Goal: Task Accomplishment & Management: Complete application form

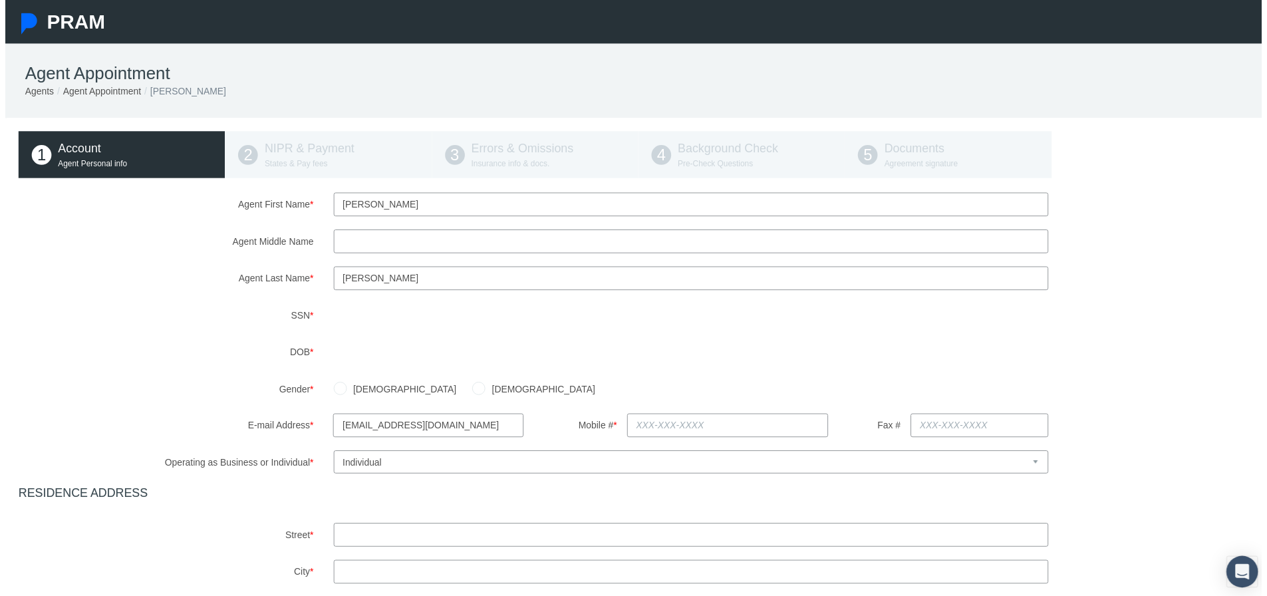
click at [1193, 397] on div "[DEMOGRAPHIC_DATA] [DEMOGRAPHIC_DATA]" at bounding box center [797, 391] width 953 height 23
click at [362, 247] on input "Agent Middle Name" at bounding box center [691, 243] width 721 height 24
click at [364, 246] on input "thommas" at bounding box center [691, 243] width 721 height 24
type input "[PERSON_NAME]"
click at [564, 391] on div "Agent First Name * [PERSON_NAME] Agent Middle Name [PERSON_NAME] Agent Last Nam…" at bounding box center [638, 502] width 1250 height 616
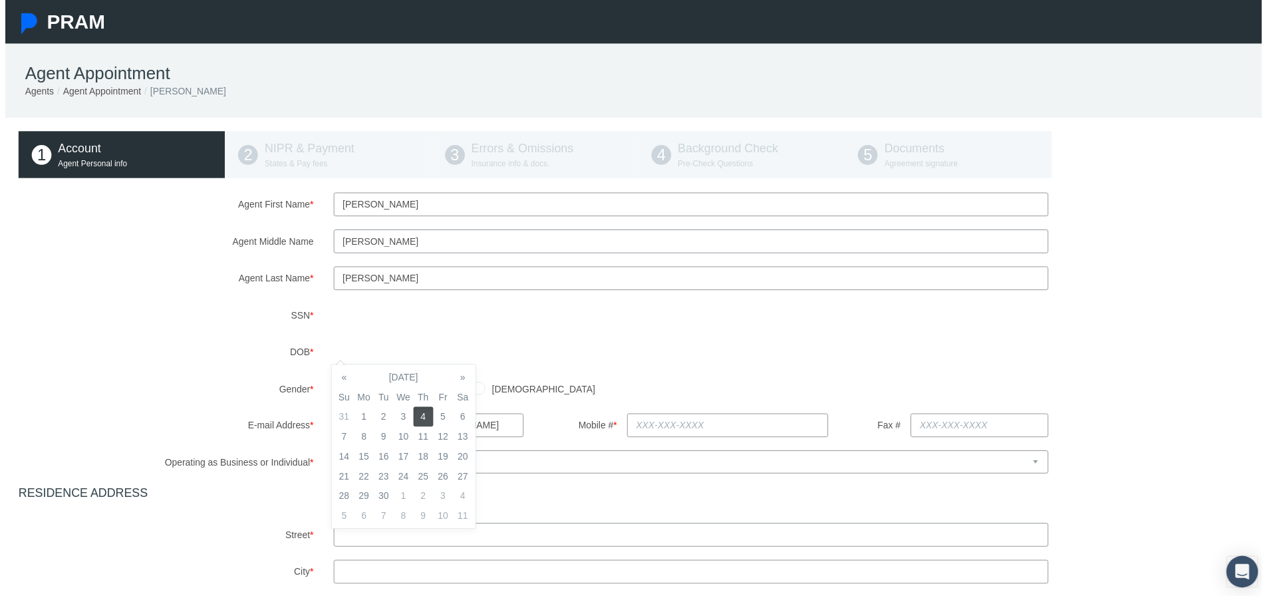
click at [589, 391] on div "[DEMOGRAPHIC_DATA] [DEMOGRAPHIC_DATA]" at bounding box center [797, 391] width 953 height 23
click at [336, 392] on input "[DEMOGRAPHIC_DATA]" at bounding box center [337, 390] width 13 height 13
radio input "true"
click at [664, 430] on input "text" at bounding box center [729, 429] width 204 height 24
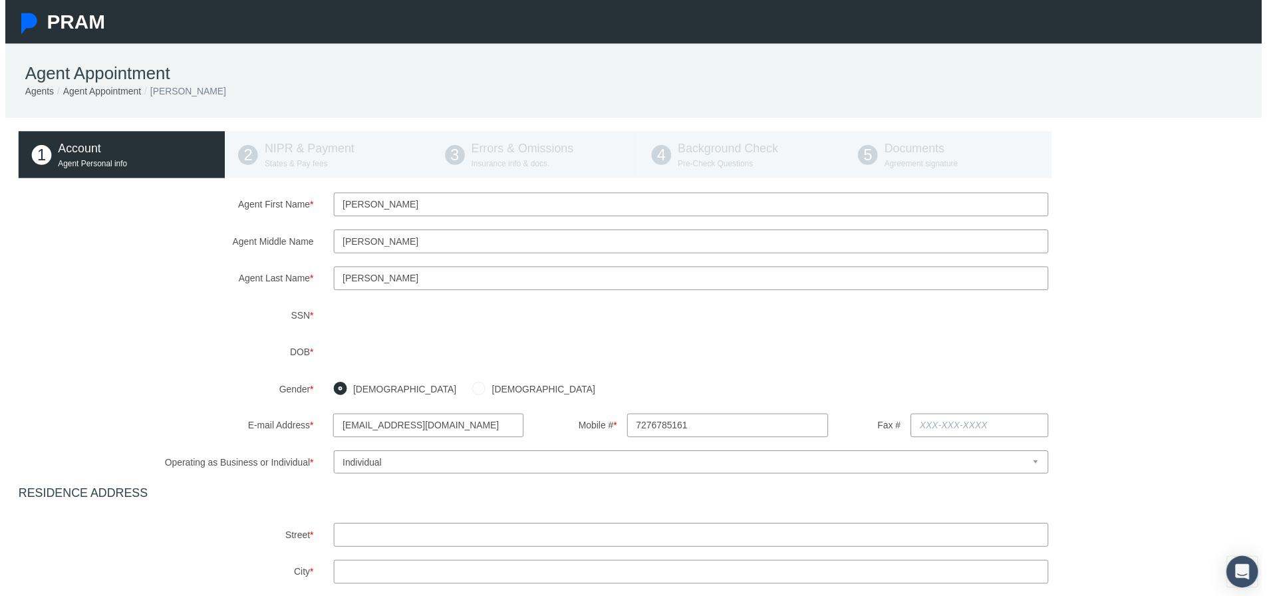
scroll to position [133, 0]
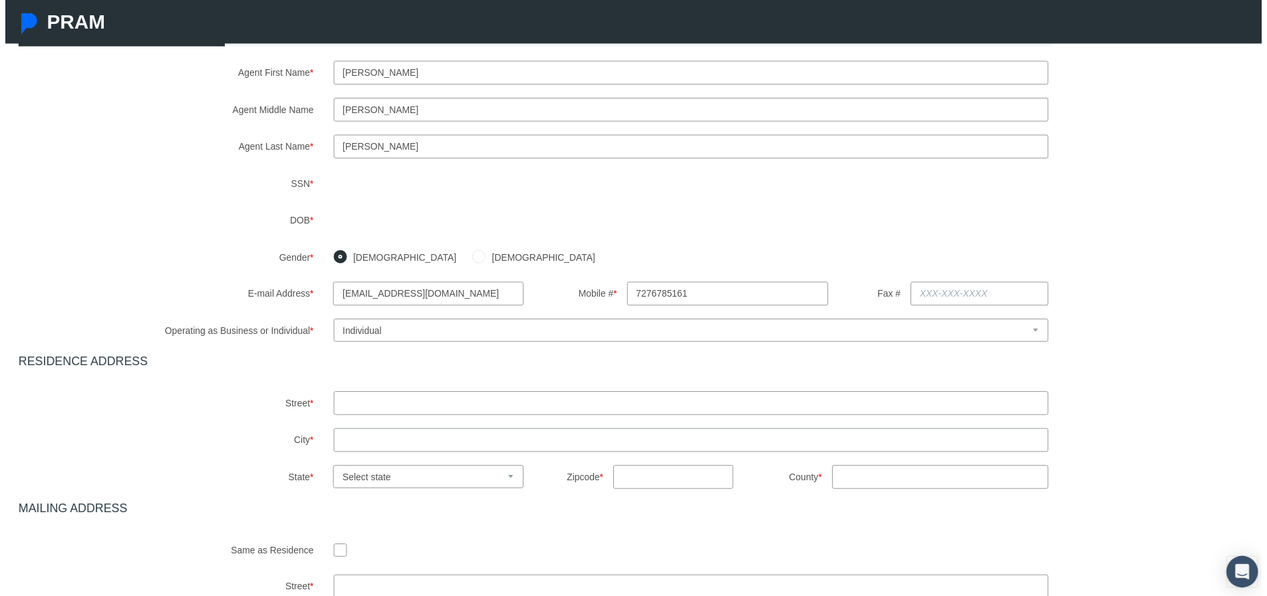
type input "[PHONE_NUMBER]"
click at [403, 409] on input "text" at bounding box center [691, 406] width 721 height 24
type input "115 [PERSON_NAME] Dr"
type input "[US_STATE]"
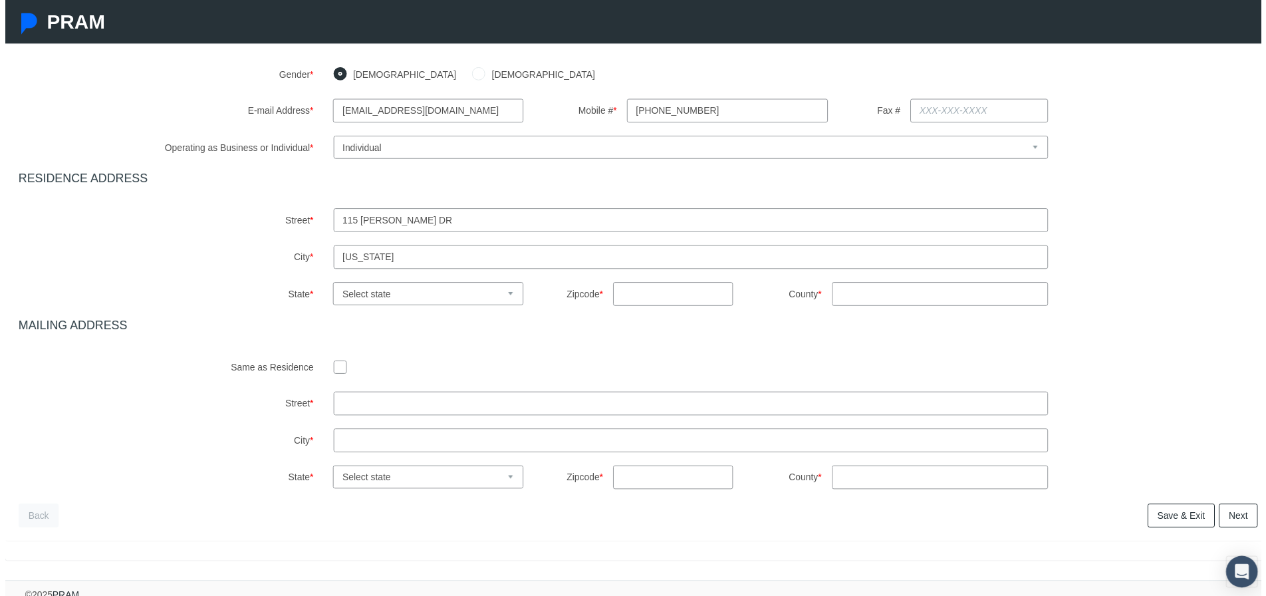
scroll to position [333, 0]
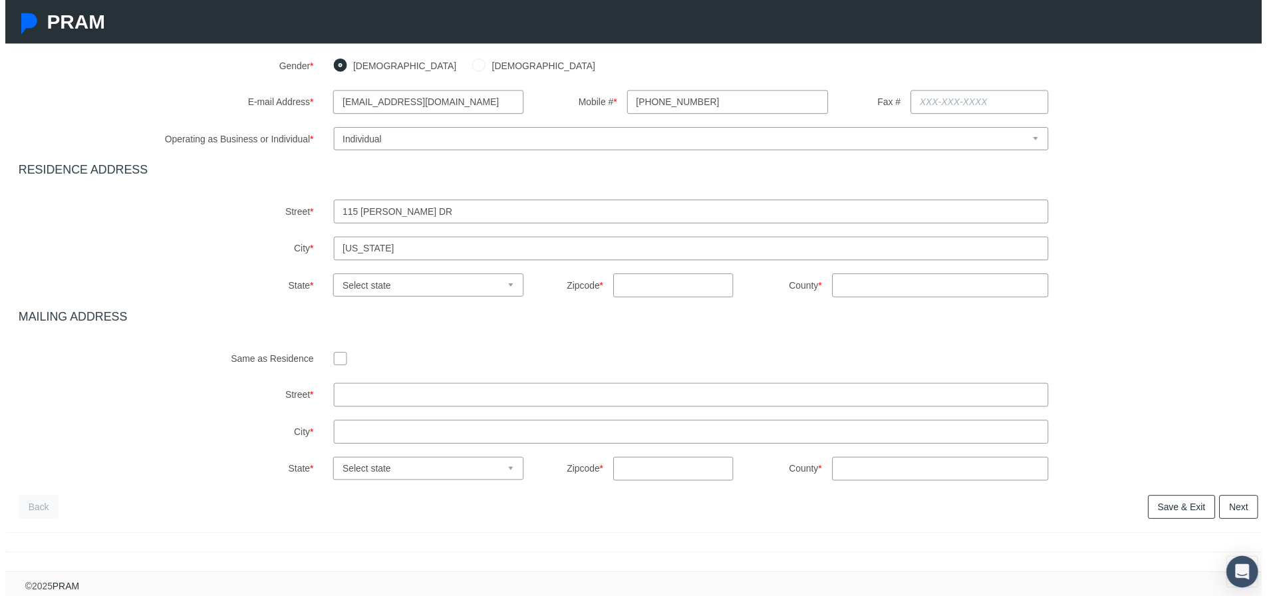
click at [535, 205] on input "115 [PERSON_NAME] Dr" at bounding box center [691, 214] width 721 height 24
type input "1"
type input "[STREET_ADDRESS]"
type input "Land O lakes"
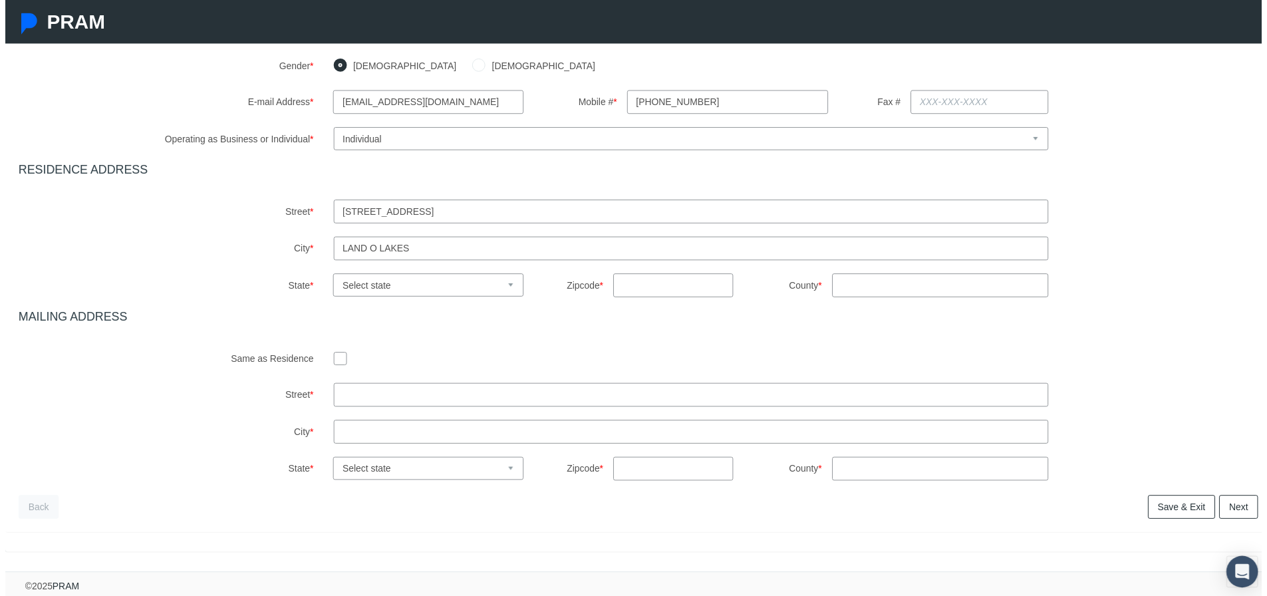
click at [503, 279] on select "Select state [US_STATE] [US_STATE] [US_STATE] [US_STATE] [US_STATE] [US_STATE] …" at bounding box center [427, 287] width 192 height 23
select select "FL"
click at [331, 276] on select "Select state [US_STATE] [US_STATE] [US_STATE] [US_STATE] [US_STATE] [US_STATE] …" at bounding box center [427, 287] width 192 height 23
click at [634, 282] on input "text" at bounding box center [673, 288] width 121 height 24
type input "34639"
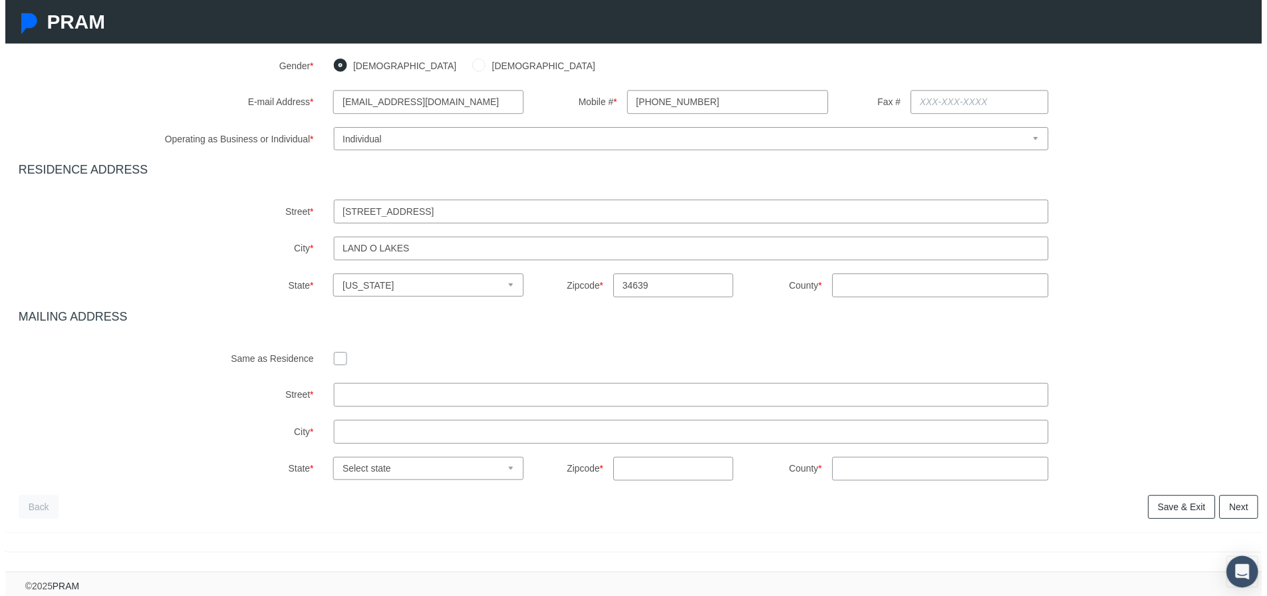
click at [876, 281] on input "County *" at bounding box center [943, 288] width 218 height 24
type input "Pasco"
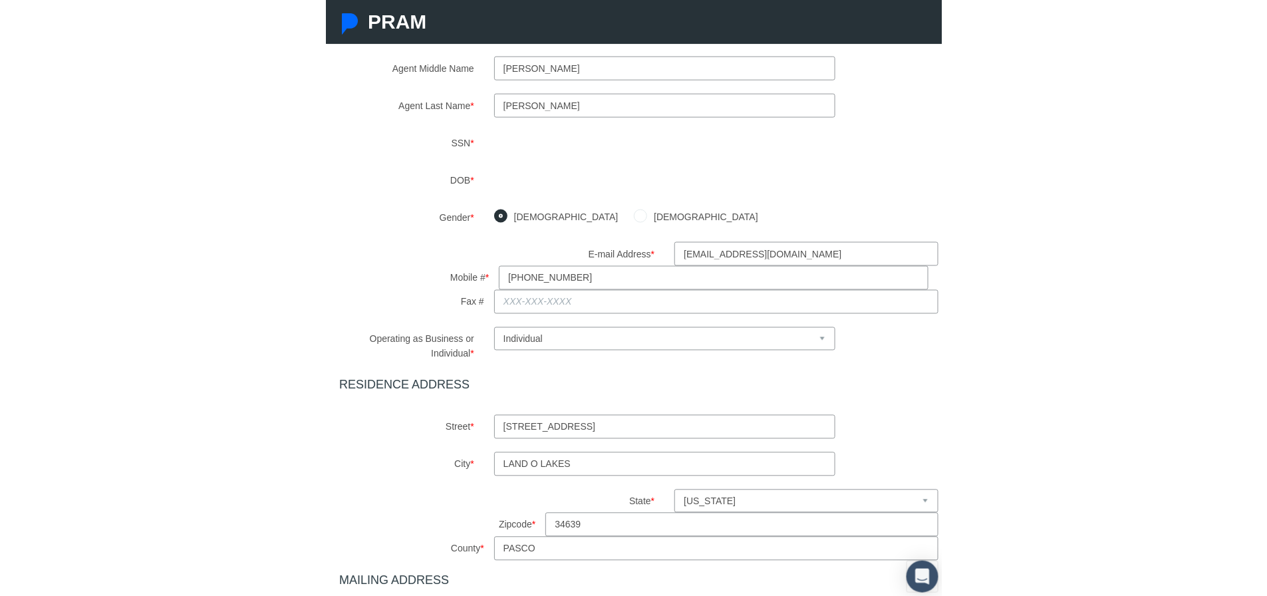
scroll to position [336, 0]
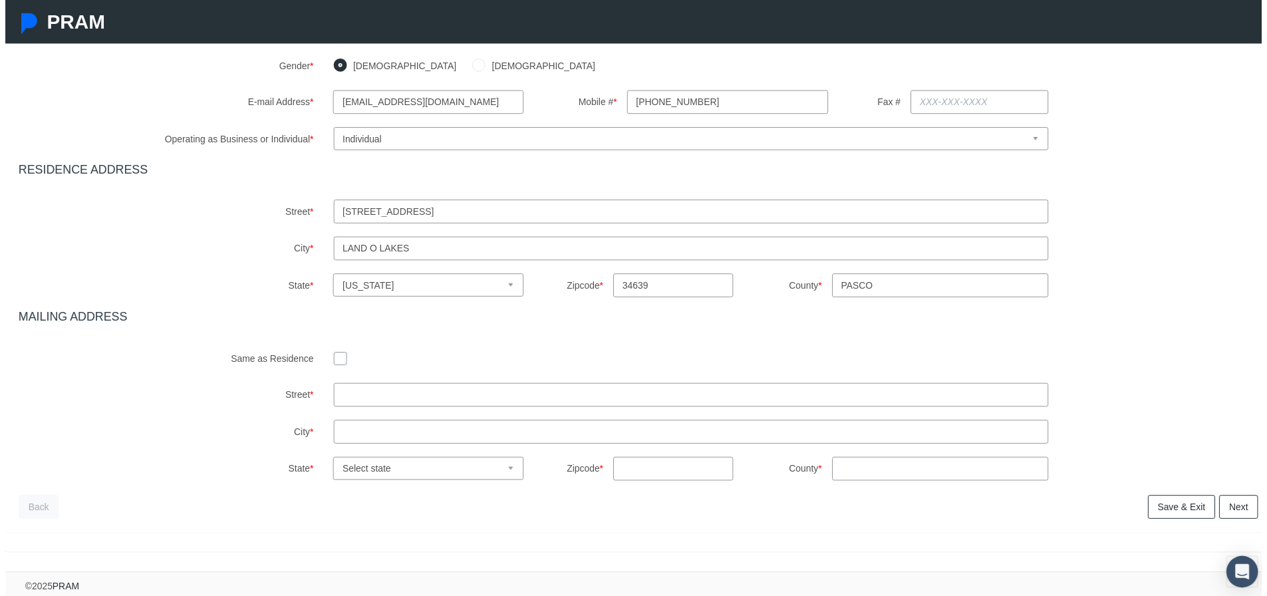
drag, startPoint x: 378, startPoint y: 380, endPoint x: 191, endPoint y: 447, distance: 198.6
click at [191, 447] on div "Street * City * State * *" at bounding box center [638, 435] width 1250 height 98
click at [343, 388] on input "text" at bounding box center [691, 398] width 721 height 24
click at [410, 388] on input "115 [PERSON_NAME]" at bounding box center [691, 398] width 721 height 24
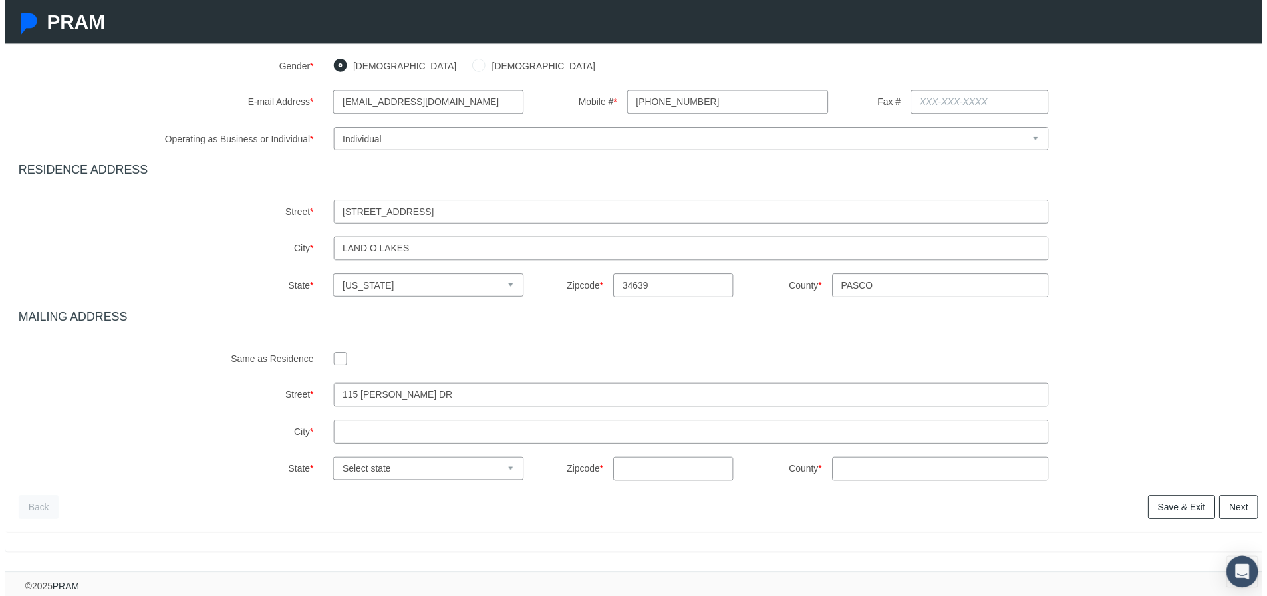
type input "115 [PERSON_NAME] Dr"
type input "[US_STATE]"
click at [503, 462] on select "Select state [US_STATE] [US_STATE] [US_STATE] [US_STATE] [US_STATE] [US_STATE] …" at bounding box center [427, 472] width 192 height 23
select select "PA"
click at [331, 461] on select "Select state [US_STATE] [US_STATE] [US_STATE] [US_STATE] [US_STATE] [US_STATE] …" at bounding box center [427, 472] width 192 height 23
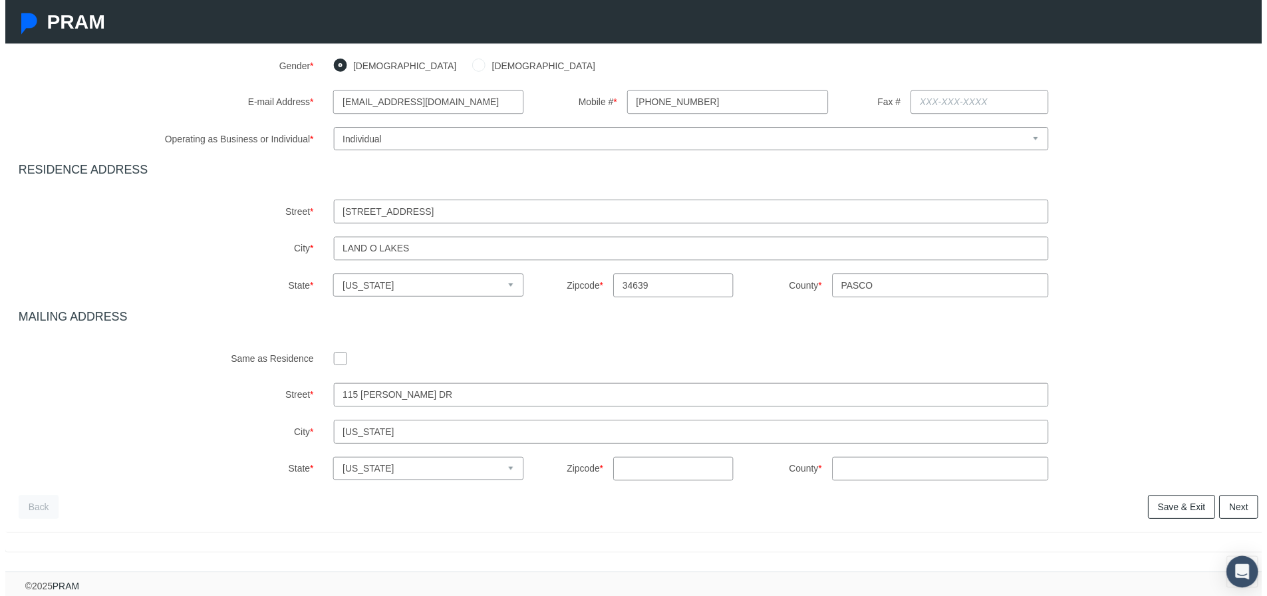
click at [646, 462] on input "text" at bounding box center [673, 473] width 121 height 24
type input "15301"
click at [886, 468] on input "County *" at bounding box center [943, 473] width 218 height 24
type input "[US_STATE]"
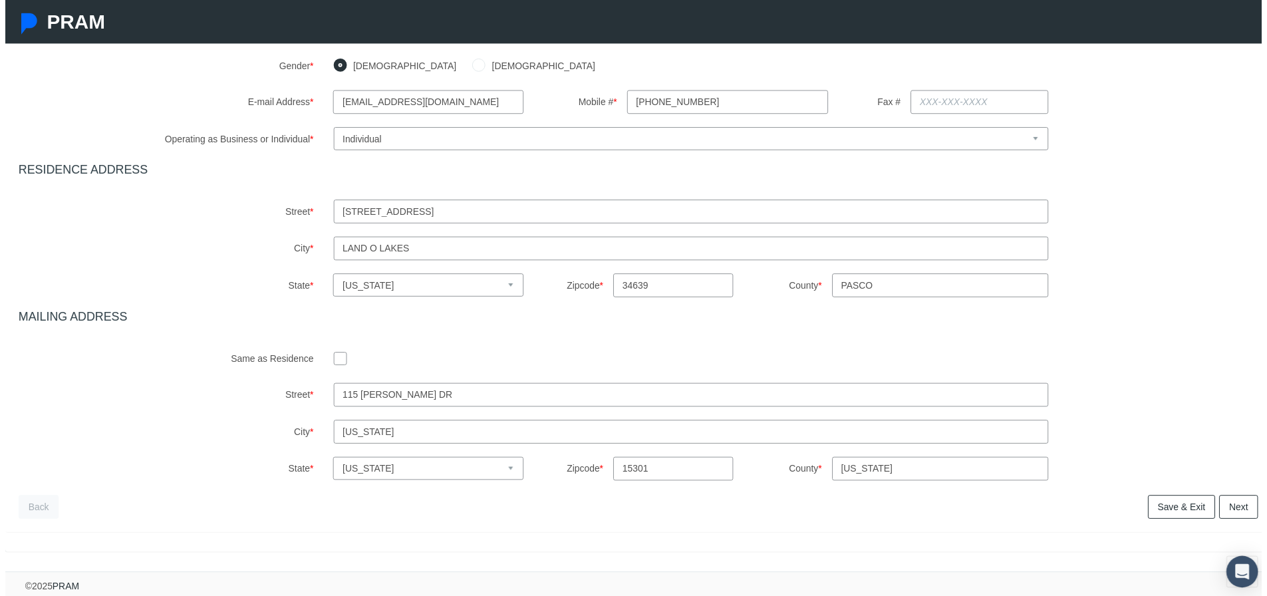
click at [866, 511] on div "Back Next Finish" at bounding box center [638, 512] width 1250 height 24
click at [1177, 502] on link "Save & Exit" at bounding box center [1187, 512] width 68 height 24
